Goal: Task Accomplishment & Management: Manage account settings

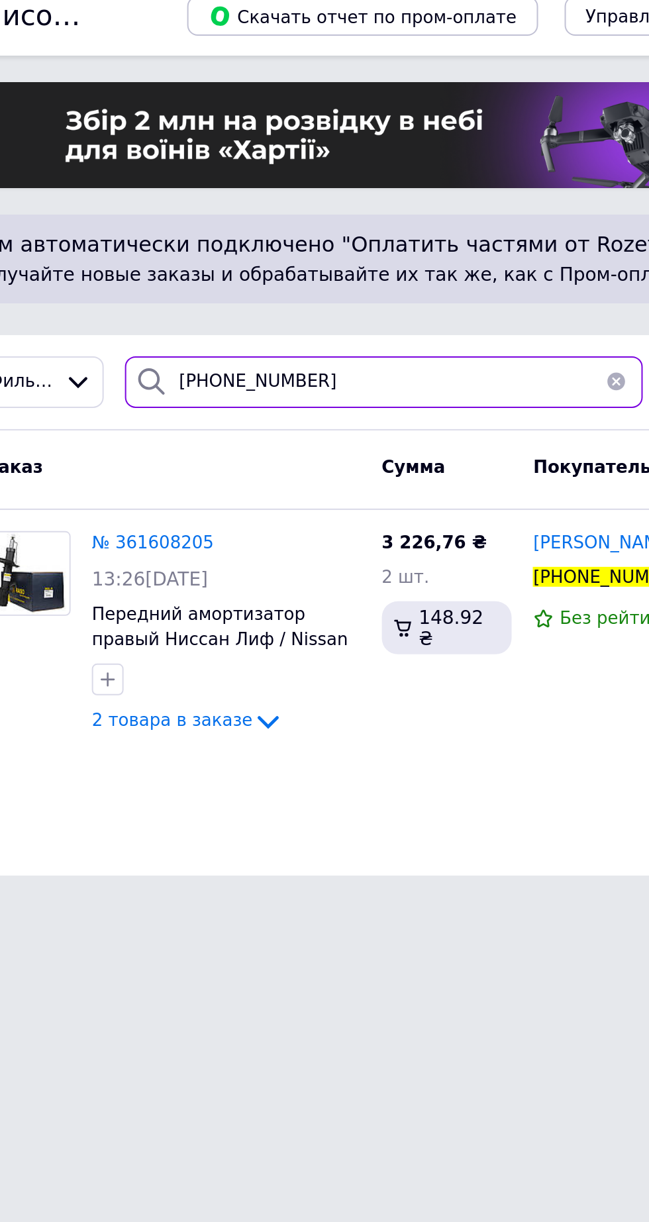
click at [248, 209] on input "+380505123536" at bounding box center [249, 203] width 259 height 26
type input "+"
type input "+380963804161"
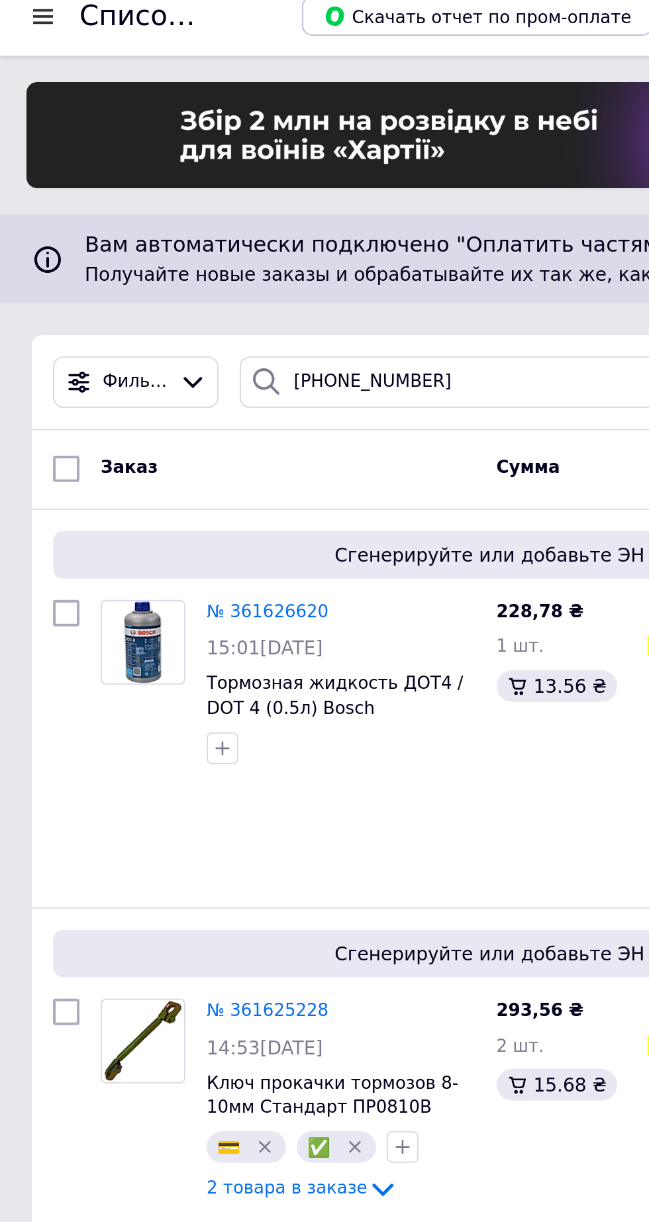
click at [61, 343] on picture at bounding box center [71, 333] width 42 height 42
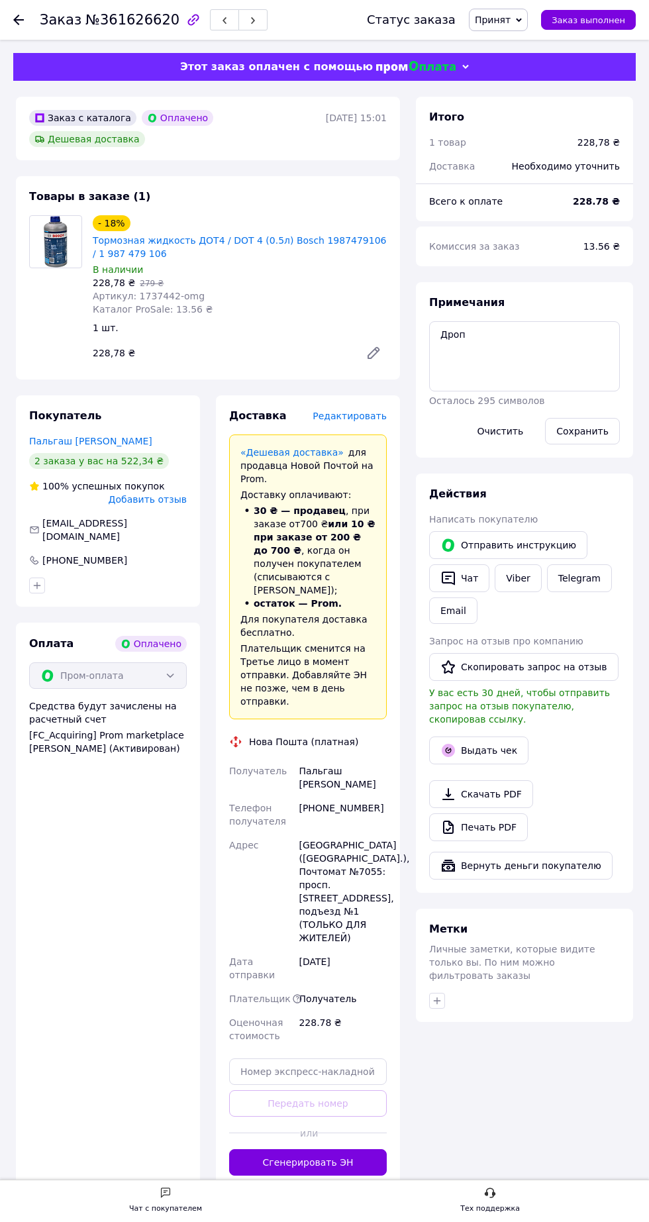
click at [373, 1149] on button "Сгенерировать ЭН" at bounding box center [308, 1162] width 158 height 26
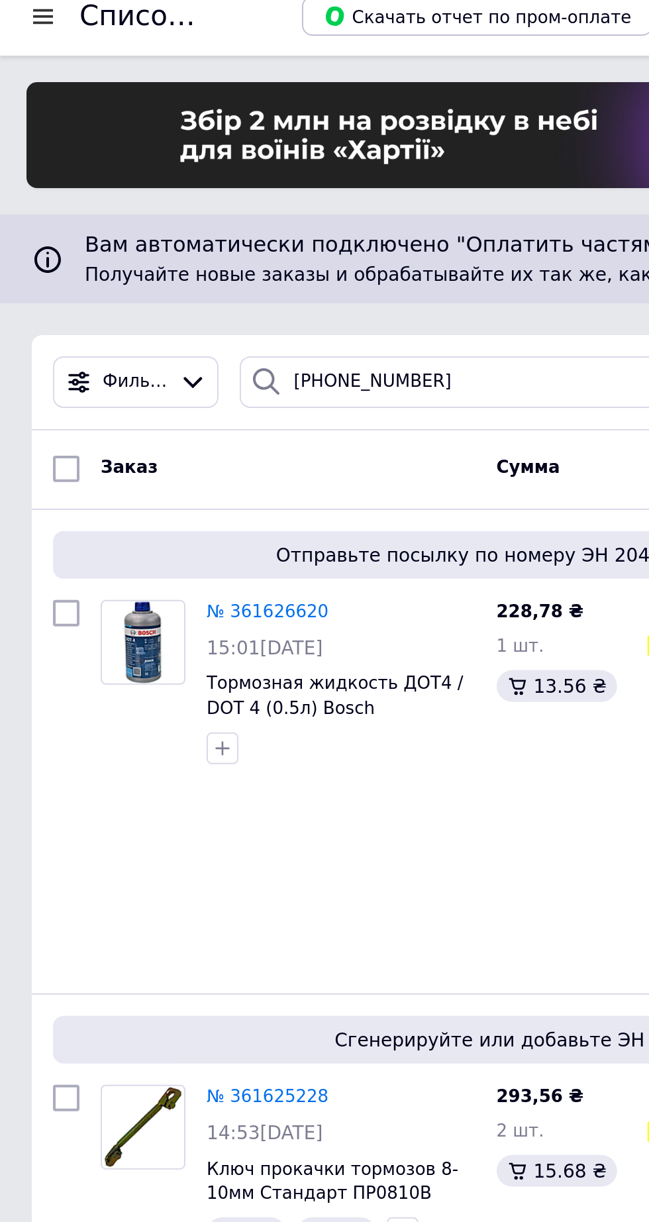
click at [229, 128] on span "Вам автоматически подключено "Оплатить частями от Rozetka" на 2 платежа." at bounding box center [324, 134] width 564 height 15
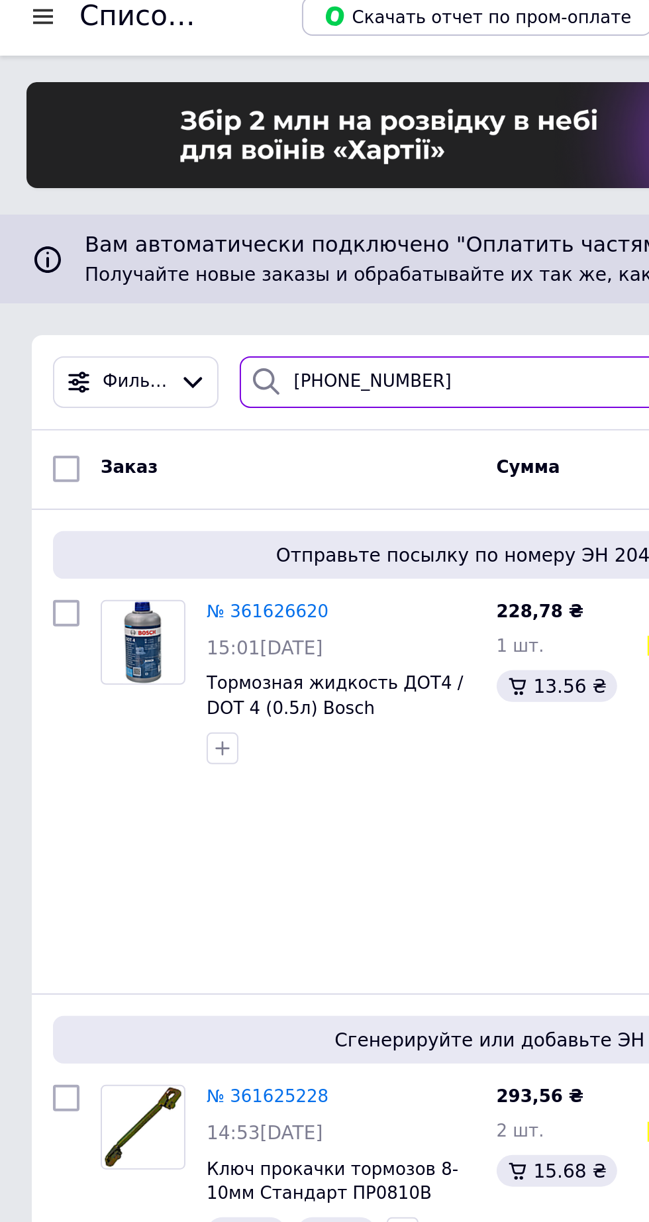
click at [224, 192] on input "[PHONE_NUMBER]" at bounding box center [249, 203] width 259 height 26
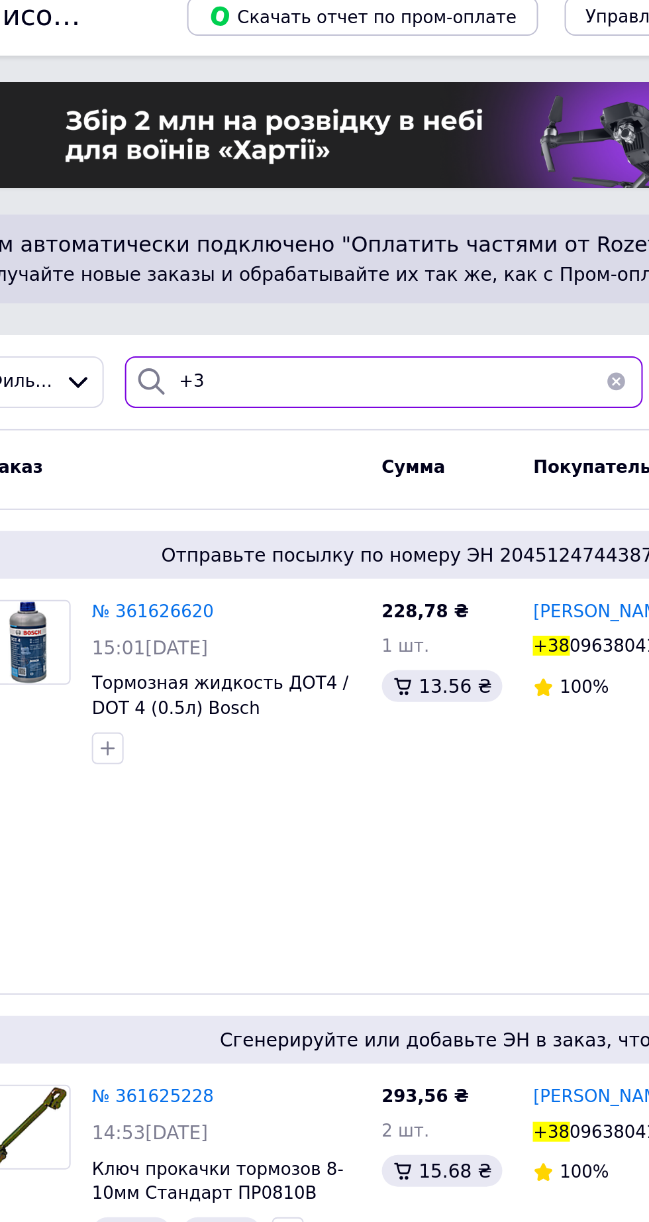
type input "+"
type input "[PHONE_NUMBER]"
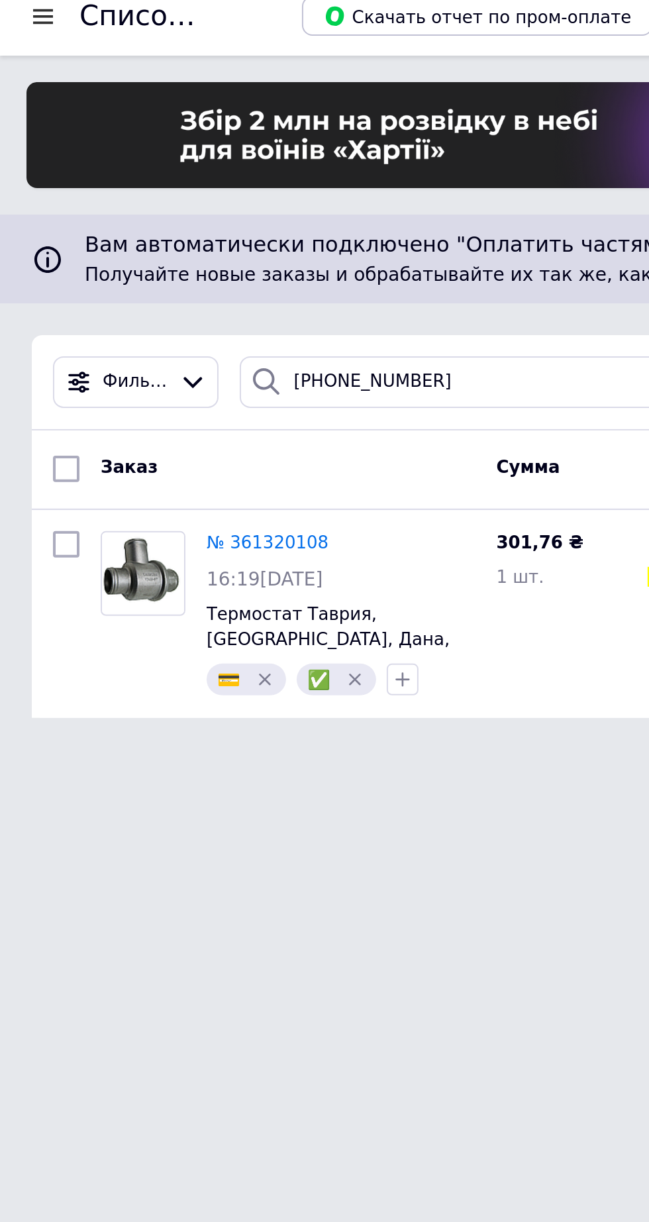
click at [69, 297] on img at bounding box center [71, 298] width 41 height 38
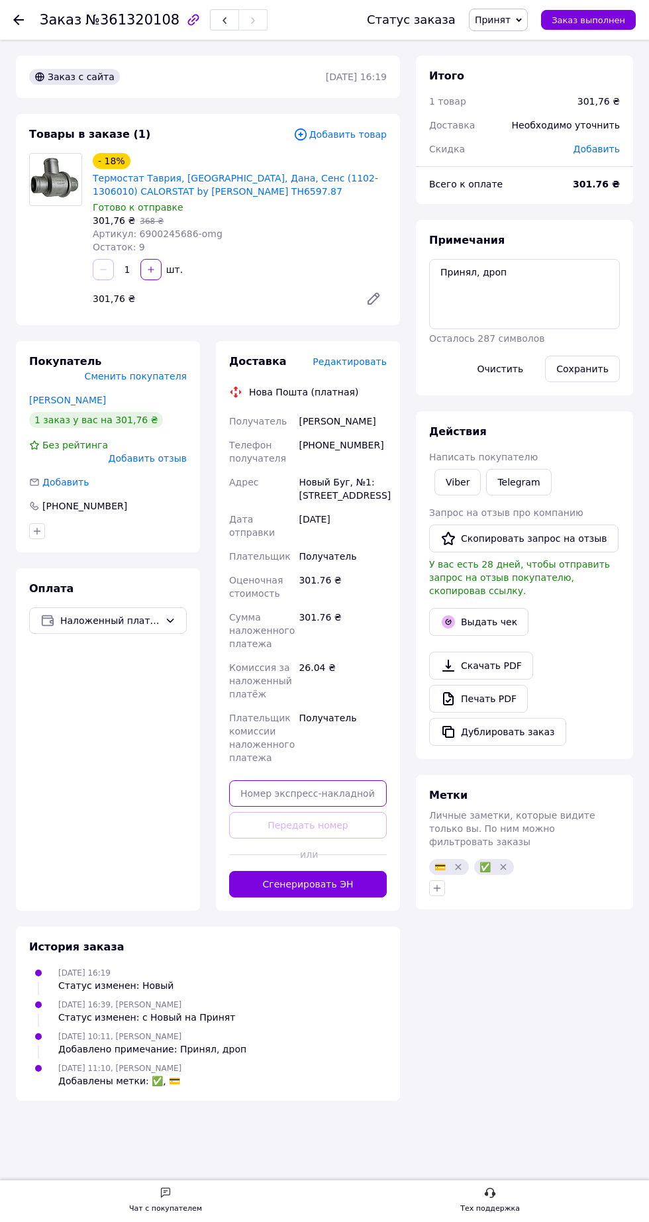
click at [361, 807] on input "text" at bounding box center [308, 793] width 158 height 26
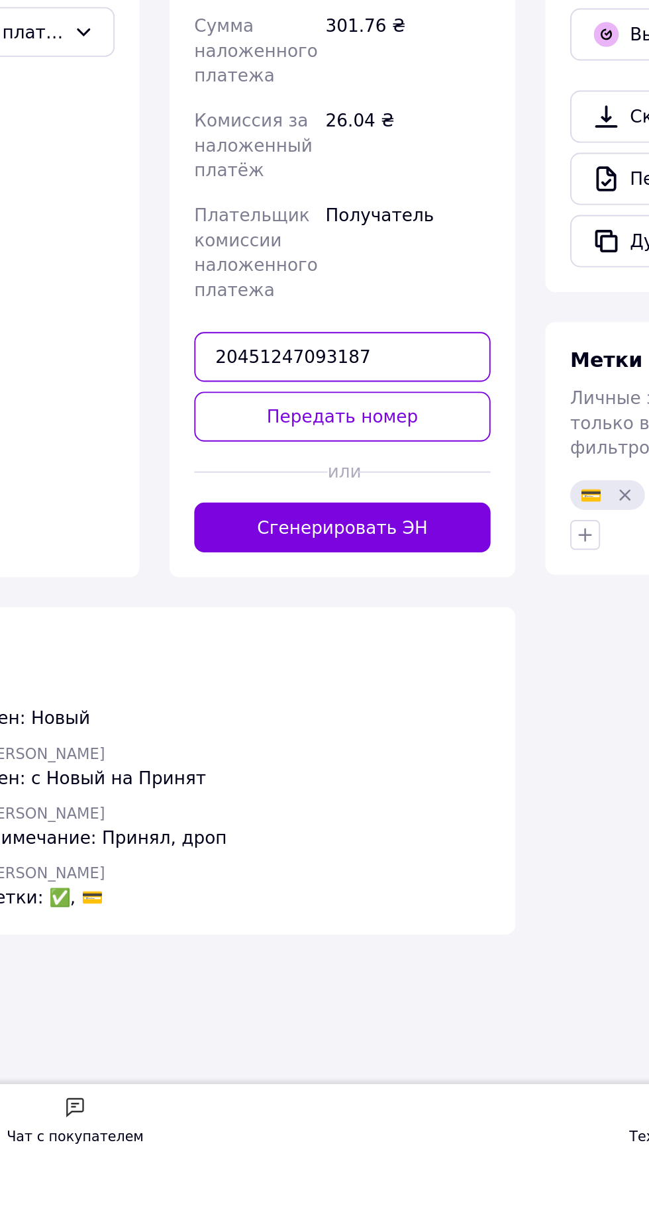
type input "20451247093187"
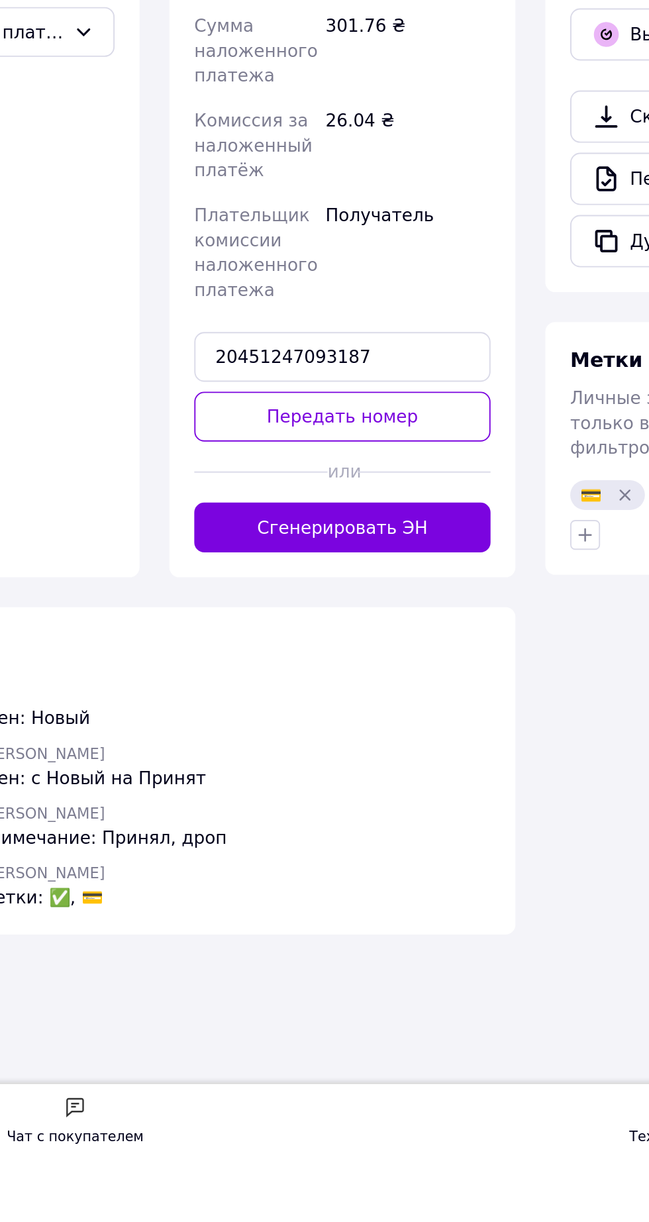
click at [262, 832] on button "Передать номер" at bounding box center [308, 825] width 158 height 26
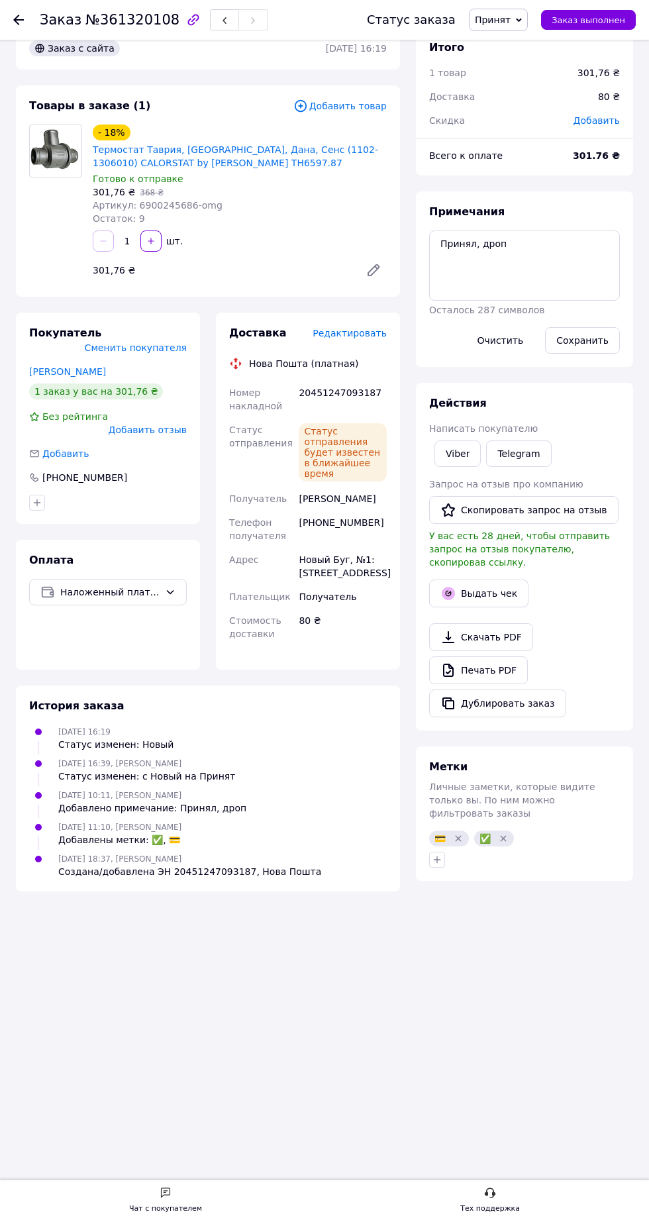
scroll to position [25, 0]
